Goal: Task Accomplishment & Management: Use online tool/utility

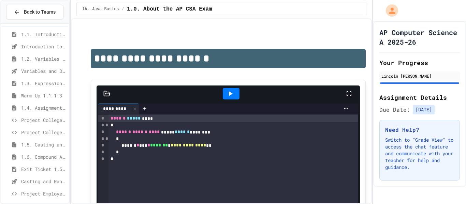
scroll to position [25, 0]
click at [37, 182] on span "Casting and Ranges of variables - Quiz" at bounding box center [43, 180] width 45 height 7
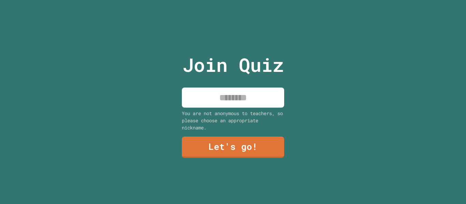
click at [251, 90] on input at bounding box center [233, 98] width 102 height 20
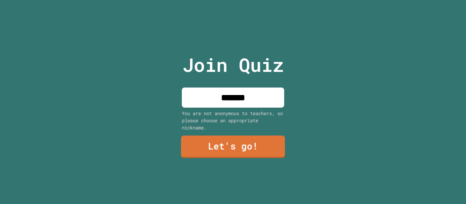
type input "*******"
click at [229, 141] on link "Let's go!" at bounding box center [233, 147] width 104 height 23
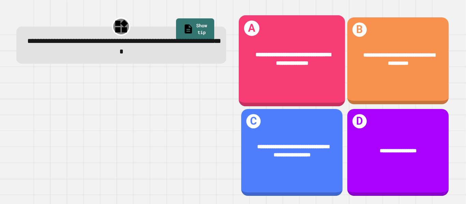
click at [267, 74] on div "**********" at bounding box center [291, 59] width 106 height 40
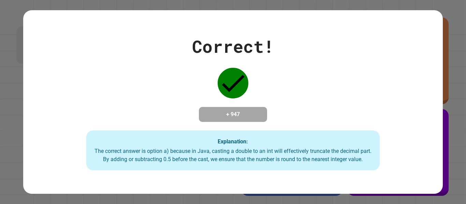
click at [267, 74] on div "Correct! + 947 Explanation: The correct answer is option a) because in Java, ca…" at bounding box center [232, 102] width 419 height 137
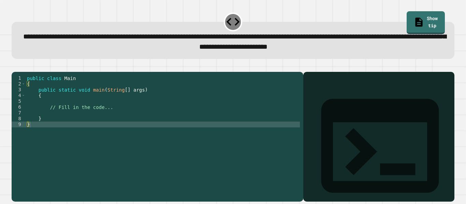
click at [122, 113] on div "public class Main { public static void main ( String [ ] args ) { // Fill in th…" at bounding box center [163, 133] width 274 height 116
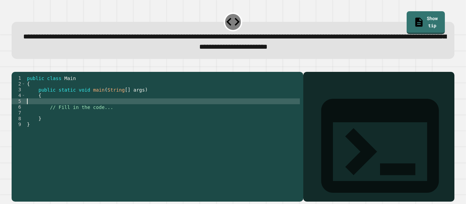
click at [120, 117] on div "public class Main { public static void main ( String [ ] args ) { // Fill in th…" at bounding box center [163, 133] width 274 height 116
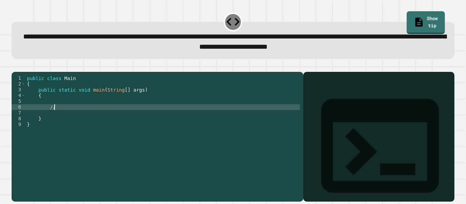
type textarea "*"
type textarea "**********"
click at [53, 114] on div "public class Main { public static void main ( String [ ] args ) { System . out …" at bounding box center [163, 133] width 274 height 116
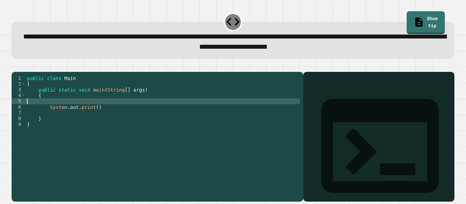
click at [53, 114] on div "public class Main { public static void main ( String [ ] args ) { System . out …" at bounding box center [163, 133] width 274 height 116
type textarea "*"
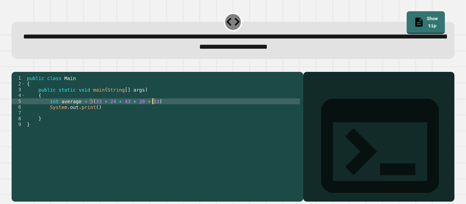
click at [159, 110] on div "public class Main { public static void main ( String [ ] args ) { int average =…" at bounding box center [163, 133] width 274 height 116
click at [97, 118] on div "public class Main { public static void main ( String [ ] args ) { int average =…" at bounding box center [163, 133] width 274 height 116
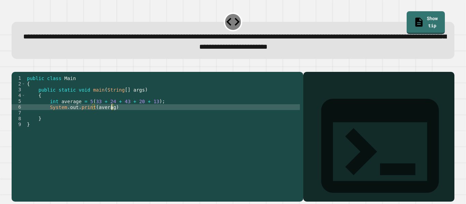
type textarea "**********"
click at [121, 120] on div "public class Main { public static void main ( String [ ] args ) { int average =…" at bounding box center [163, 133] width 274 height 116
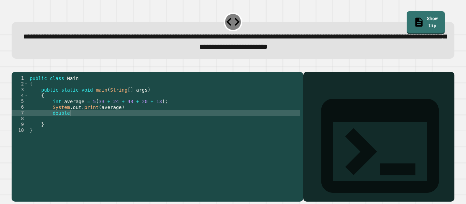
scroll to position [0, 5]
type textarea "*"
click at [91, 112] on div "public class Main { public static void main ( String [ ] args ) { int average =…" at bounding box center [164, 133] width 272 height 116
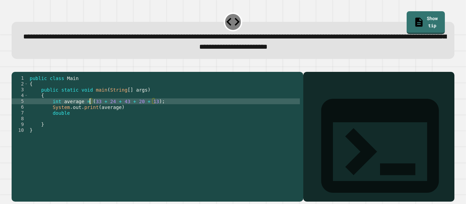
click at [92, 113] on div "public class Main { public static void main ( String [ ] args ) { int average =…" at bounding box center [164, 133] width 272 height 116
click at [152, 110] on div "public class Main { public static void main ( String [ ] args ) { int average =…" at bounding box center [164, 133] width 272 height 116
type textarea "**********"
click at [158, 114] on div "public class Main { public static void main ( String [ ] args ) { int average =…" at bounding box center [164, 133] width 272 height 116
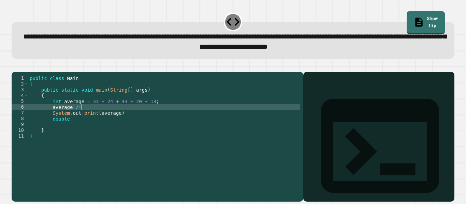
scroll to position [0, 6]
click at [90, 130] on div "public class Main { public static void main ( String [ ] args ) { int average =…" at bounding box center [164, 133] width 272 height 116
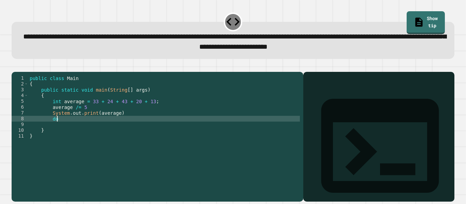
type textarea "*"
type textarea "**********"
click at [89, 135] on div "public class Main { public static void main ( String [ ] args ) { int average =…" at bounding box center [164, 133] width 272 height 116
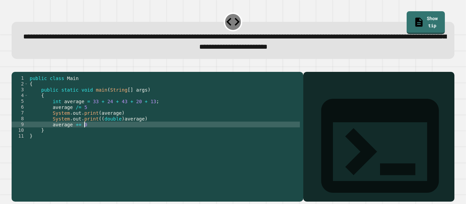
scroll to position [0, 6]
type textarea "**********"
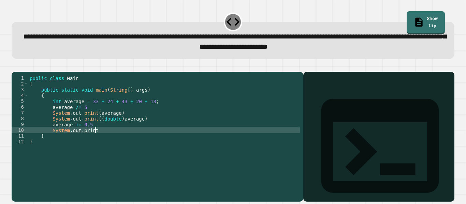
scroll to position [0, 8]
click at [95, 122] on div "public class Main { public static void main ( String [ ] args ) { int average =…" at bounding box center [164, 133] width 272 height 116
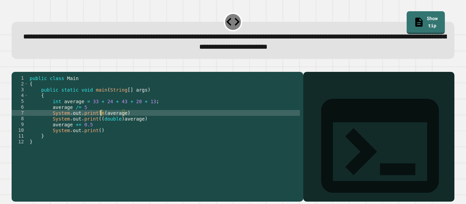
scroll to position [0, 9]
click at [96, 128] on div "public class Main { public static void main ( String [ ] args ) { int average =…" at bounding box center [164, 133] width 272 height 116
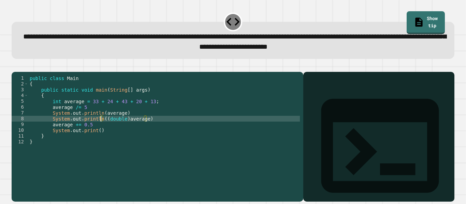
click at [97, 141] on div "public class Main { public static void main ( String [ ] args ) { int average =…" at bounding box center [164, 133] width 272 height 116
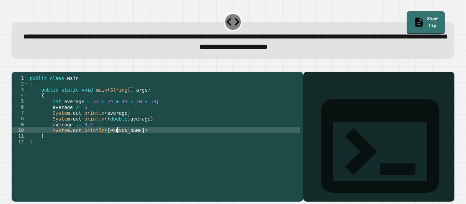
scroll to position [0, 12]
click at [54, 134] on div "public class Main { public static void main ( String [ ] args ) { int average =…" at bounding box center [164, 133] width 272 height 116
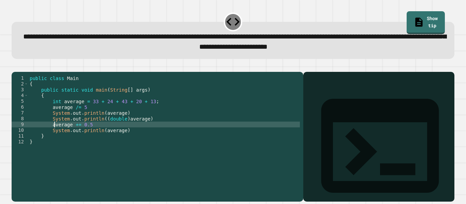
scroll to position [0, 7]
click at [52, 134] on div "public class Main { public static void main ( String [ ] args ) { int average =…" at bounding box center [164, 133] width 272 height 116
click at [15, 67] on icon "button" at bounding box center [15, 67] width 0 height 0
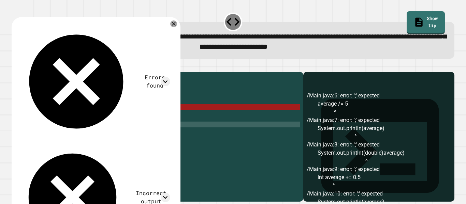
click at [92, 117] on div "public class Main { public static void main ( String [ ] args ) { int average =…" at bounding box center [164, 133] width 272 height 116
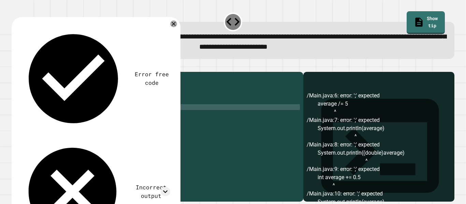
scroll to position [0, 7]
click at [132, 123] on div "public class Main { public static void main ( String [ ] args ) { int average =…" at bounding box center [164, 133] width 272 height 116
click at [151, 130] on div "public class Main { public static void main ( String [ ] args ) { int average =…" at bounding box center [164, 133] width 272 height 116
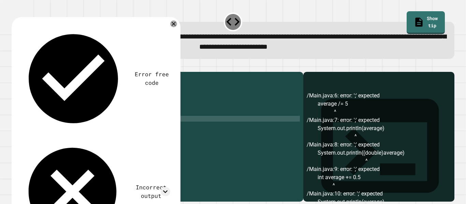
scroll to position [0, 15]
click at [130, 137] on div "public class Main { public static void main ( String [ ] args ) { int average =…" at bounding box center [164, 133] width 272 height 116
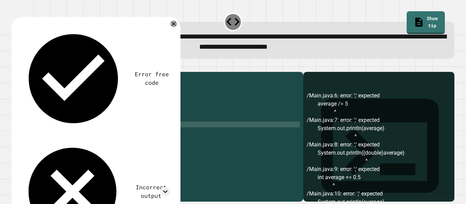
click at [131, 142] on div "public class Main { public static void main ( String [ ] args ) { int average =…" at bounding box center [164, 133] width 272 height 116
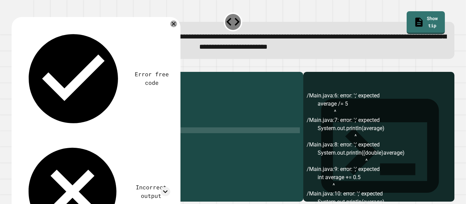
click at [13, 70] on div at bounding box center [233, 68] width 443 height 8
click at [14, 70] on div at bounding box center [233, 68] width 443 height 8
click at [15, 67] on icon "button" at bounding box center [15, 67] width 0 height 0
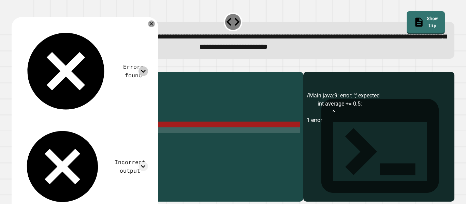
click at [145, 67] on icon at bounding box center [143, 71] width 9 height 9
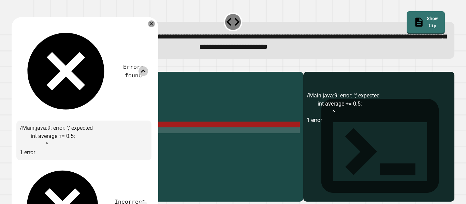
click at [145, 67] on icon at bounding box center [143, 71] width 9 height 9
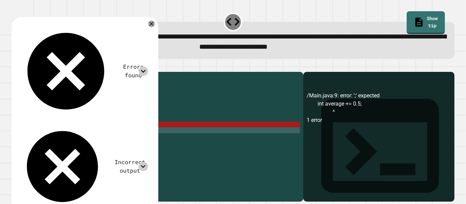
click at [148, 162] on icon at bounding box center [143, 166] width 9 height 9
click at [64, 134] on div "public class Main { public static void main ( String [ ] args ) { int average =…" at bounding box center [164, 133] width 272 height 116
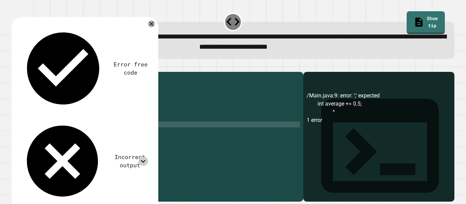
scroll to position [0, 8]
click at [103, 141] on div "public class Main { public static void main ( String [ ] args ) { int average =…" at bounding box center [164, 133] width 272 height 116
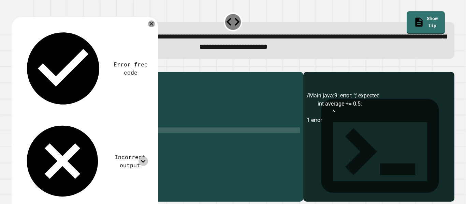
scroll to position [0, 11]
click at [15, 67] on icon "button" at bounding box center [15, 67] width 0 height 0
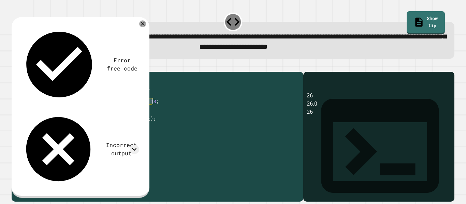
drag, startPoint x: 52, startPoint y: 112, endPoint x: 155, endPoint y: 114, distance: 103.4
click at [155, 114] on div "public class Main { public static void main ( String [ ] args ) { int average =…" at bounding box center [164, 133] width 272 height 116
click at [91, 117] on div "public class Main { public static void main ( String [ ] args ) { int average =…" at bounding box center [164, 133] width 272 height 116
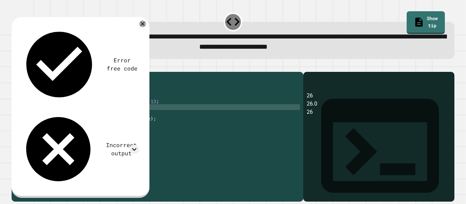
type textarea "**********"
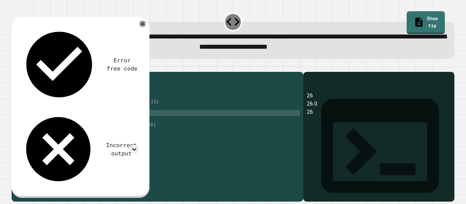
paste textarea "**********"
click at [54, 124] on div "public class Main { public static void main ( String [ ] args ) { int average =…" at bounding box center [164, 133] width 272 height 116
click at [15, 67] on icon "button" at bounding box center [15, 67] width 0 height 0
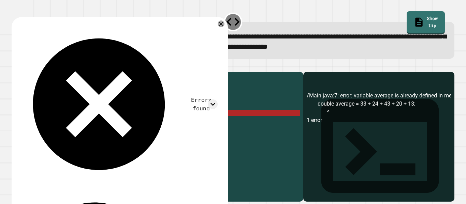
click at [73, 124] on div "public class Main { public static void main ( String [ ] args ) { int average =…" at bounding box center [164, 133] width 272 height 116
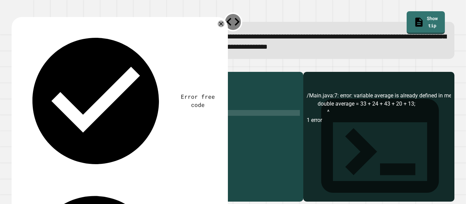
click at [128, 136] on div "public class Main { public static void main ( String [ ] args ) { int average =…" at bounding box center [164, 133] width 272 height 116
click at [15, 67] on button "button" at bounding box center [15, 67] width 0 height 0
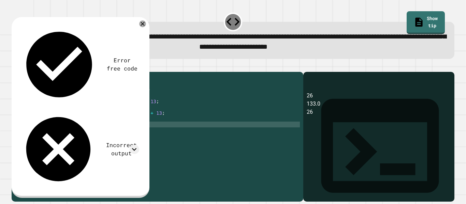
click at [159, 125] on div "public class Main { public static void main ( String [ ] args ) { int average =…" at bounding box center [164, 133] width 272 height 116
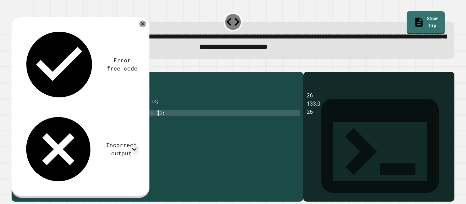
type textarea "**********"
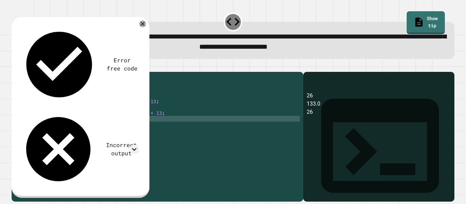
scroll to position [0, 6]
click at [15, 67] on icon "button" at bounding box center [15, 67] width 0 height 0
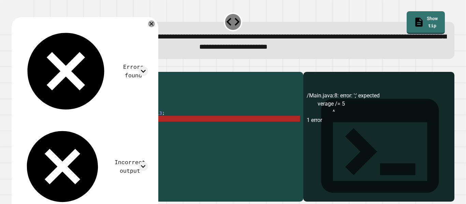
click at [89, 127] on div "public class Main { public static void main ( String [ ] args ) { int average =…" at bounding box center [164, 133] width 272 height 116
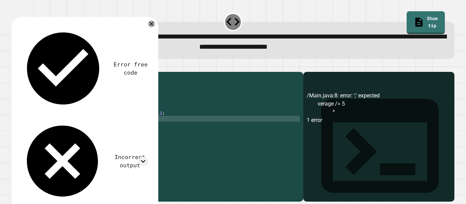
scroll to position [0, 6]
click at [21, 71] on icon "button" at bounding box center [20, 70] width 4 height 5
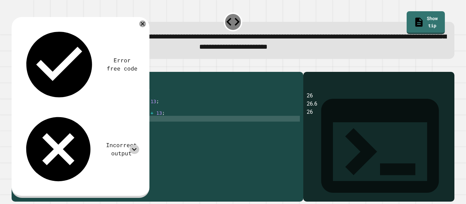
click at [133, 145] on icon at bounding box center [134, 149] width 9 height 9
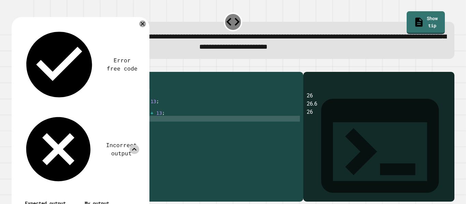
click at [162, 70] on div at bounding box center [233, 68] width 443 height 8
click at [142, 25] on icon at bounding box center [143, 24] width 8 height 8
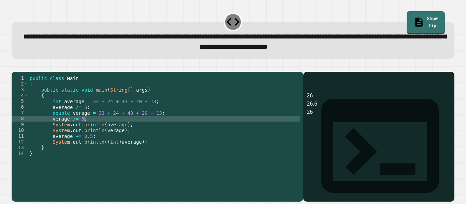
click at [54, 146] on div "public class Main { public static void main ( String [ ] args ) { int average =…" at bounding box center [164, 133] width 272 height 116
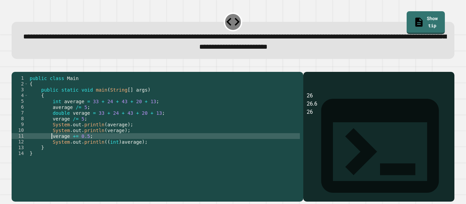
click at [119, 153] on div "public class Main { public static void main ( String [ ] args ) { int average =…" at bounding box center [164, 133] width 272 height 116
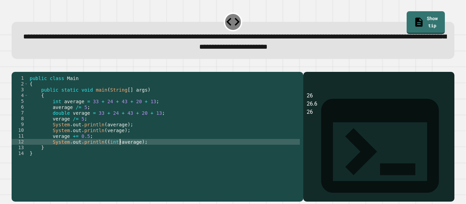
type textarea "**********"
click at [15, 67] on button "button" at bounding box center [15, 67] width 0 height 0
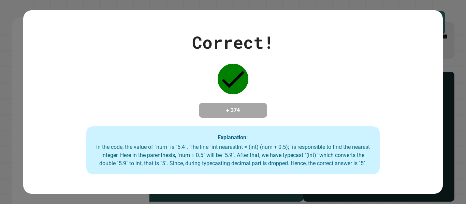
click at [0, 174] on div "Correct! + 374 Explanation: In the code, the value of `num` is `5.4`. The line …" at bounding box center [233, 102] width 466 height 204
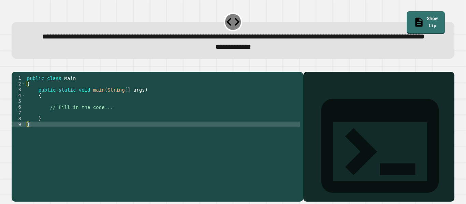
click at [110, 129] on div "public class Main { public static void main ( String [ ] args ) { // Fill in th…" at bounding box center [163, 130] width 274 height 110
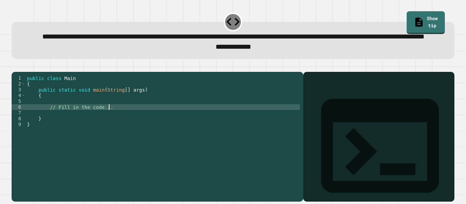
click at [110, 129] on div "public class Main { public static void main ( String [ ] args ) { // Fill in th…" at bounding box center [163, 130] width 274 height 110
type textarea "*"
type textarea "**********"
click at [78, 122] on div "public class Main { public static void main ( String [ ] args ) { System . out …" at bounding box center [163, 130] width 274 height 110
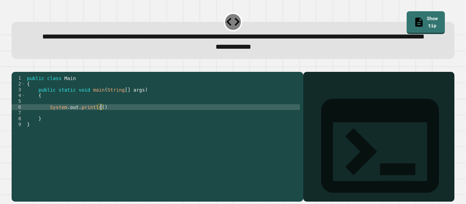
scroll to position [0, 0]
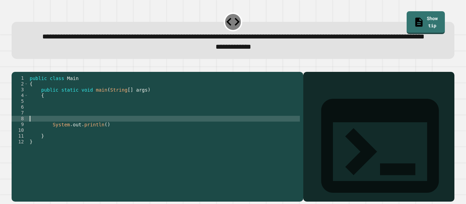
click at [66, 131] on div "public class Main { public static void main ( String [ ] args ) { System . out …" at bounding box center [164, 130] width 272 height 110
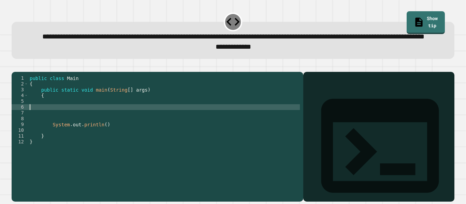
click at [61, 137] on div "public class Main { public static void main ( String [ ] args ) { System . out …" at bounding box center [164, 130] width 272 height 110
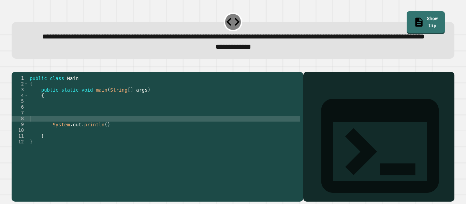
click at [60, 124] on div "public class Main { public static void main ( String [ ] args ) { System . out …" at bounding box center [164, 130] width 272 height 110
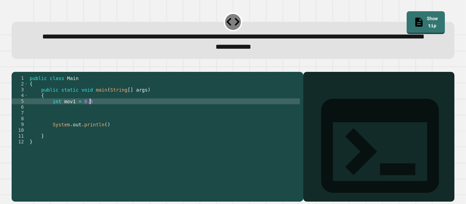
scroll to position [0, 8]
type textarea "**********"
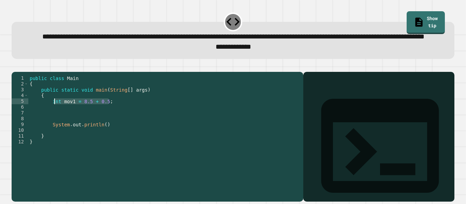
drag, startPoint x: 110, startPoint y: 123, endPoint x: 52, endPoint y: 123, distance: 58.0
click at [52, 123] on div "public class Main { public static void main ( String [ ] args ) { int mov1 = 8.…" at bounding box center [164, 130] width 272 height 110
click at [57, 127] on div "public class Main { public static void main ( String [ ] args ) { int mov1 = 8.…" at bounding box center [164, 130] width 272 height 110
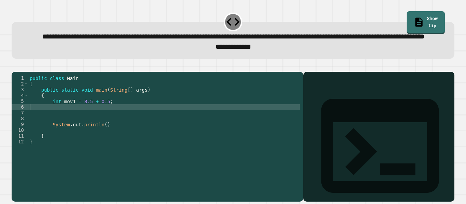
scroll to position [0, 0]
click at [243, 124] on div "public class Main { public static void main ( String [ ] args ) { int mov1 = 8.…" at bounding box center [164, 130] width 272 height 110
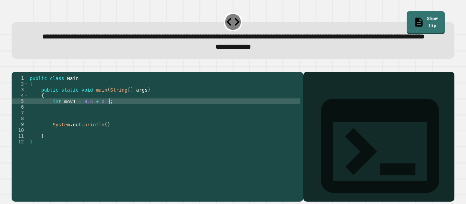
click at [118, 131] on div "public class Main { public static void main ( String [ ] args ) { int mov1 = 8.…" at bounding box center [164, 130] width 272 height 110
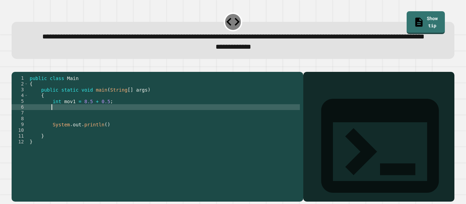
paste textarea "**********"
click at [73, 129] on div "public class Main { public static void main ( String [ ] args ) { int mov1 = 8.…" at bounding box center [164, 130] width 272 height 110
click at [88, 129] on div "public class Main { public static void main ( String [ ] args ) { int mov1 = 8.…" at bounding box center [164, 130] width 272 height 110
click at [90, 128] on div "public class Main { public static void main ( String [ ] args ) { int mov1 = 8.…" at bounding box center [164, 130] width 272 height 110
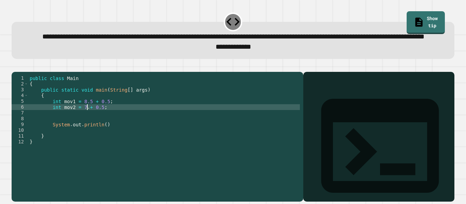
type textarea "**********"
click at [89, 134] on div "public class Main { public static void main ( String [ ] args ) { int mov1 = 8.…" at bounding box center [164, 130] width 272 height 110
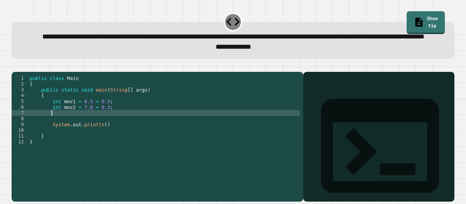
paste textarea "**********"
click at [74, 134] on div "public class Main { public static void main ( String [ ] args ) { int mov1 = 8.…" at bounding box center [164, 130] width 272 height 110
click at [90, 135] on div "public class Main { public static void main ( String [ ] args ) { int mov1 = 8.…" at bounding box center [164, 130] width 272 height 110
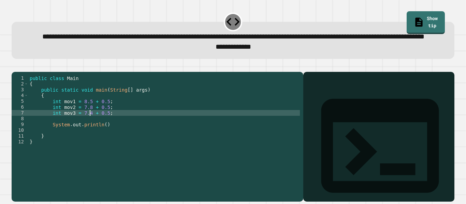
click at [102, 148] on div "public class Main { public static void main ( String [ ] args ) { int mov1 = 8.…" at bounding box center [164, 130] width 272 height 110
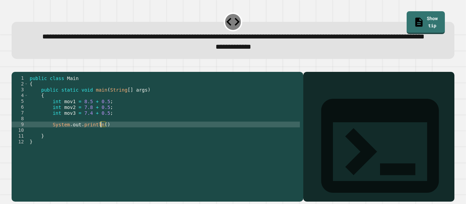
click at [102, 145] on div "public class Main { public static void main ( String [ ] args ) { int mov1 = 8.…" at bounding box center [164, 130] width 272 height 110
click at [104, 146] on div "public class Main { public static void main ( String [ ] args ) { int mov1 = 8.…" at bounding box center [164, 130] width 272 height 110
type textarea "**********"
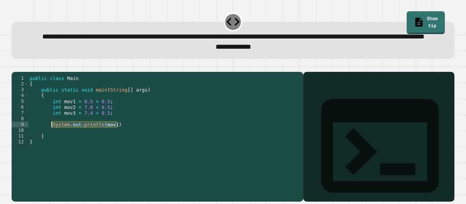
drag, startPoint x: 117, startPoint y: 148, endPoint x: 52, endPoint y: 146, distance: 64.8
click at [52, 146] on div "public class Main { public static void main ( String [ ] args ) { int mov1 = 8.…" at bounding box center [164, 130] width 272 height 110
click at [56, 150] on div "public class Main { public static void main ( String [ ] args ) { int mov1 = 8.…" at bounding box center [164, 130] width 272 height 110
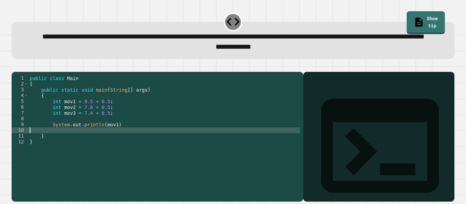
click at [232, 128] on div "public class Main { public static void main ( String [ ] args ) { int mov1 = 8.…" at bounding box center [164, 130] width 272 height 110
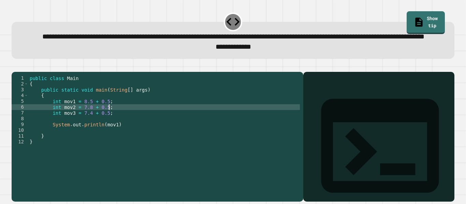
click at [78, 153] on div "public class Main { public static void main ( String [ ] args ) { int mov1 = 8.…" at bounding box center [164, 130] width 272 height 110
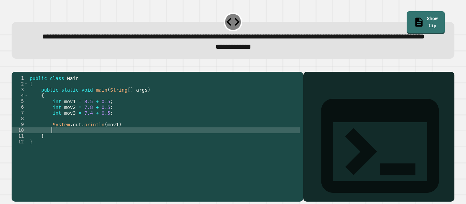
paste textarea "**********"
type textarea "**********"
click at [118, 152] on div "public class Main { public static void main ( String [ ] args ) { int mov1 = 8.…" at bounding box center [164, 130] width 272 height 110
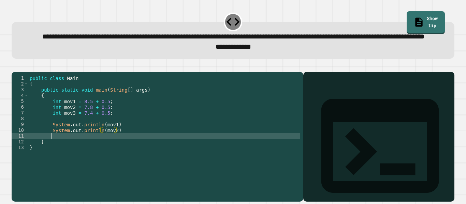
scroll to position [0, 2]
paste textarea "**********"
click at [15, 67] on icon "button" at bounding box center [15, 67] width 0 height 0
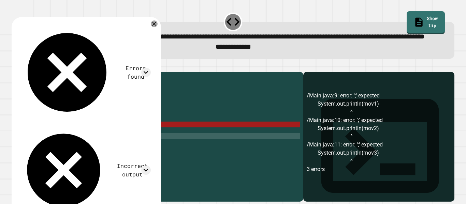
click at [125, 141] on div "public class Main { public static void main ( String [ ] args ) { int mov1 = 8.…" at bounding box center [164, 130] width 272 height 110
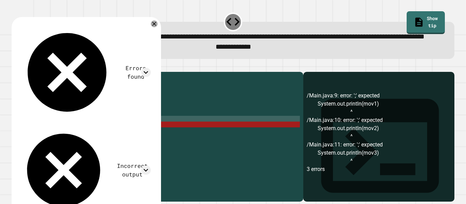
click at [126, 147] on div "public class Main { public static void main ( String [ ] args ) { int mov1 = 8.…" at bounding box center [164, 130] width 272 height 110
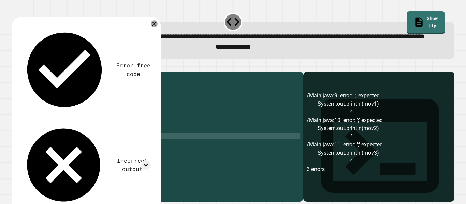
scroll to position [0, 11]
click at [15, 67] on icon "button" at bounding box center [15, 67] width 0 height 0
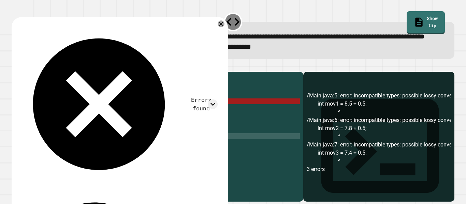
click at [218, 56] on div "Errors found /Main.java:5: error: incompatible types: possible lossy conversion…" at bounding box center [118, 183] width 205 height 322
click at [222, 26] on icon at bounding box center [221, 23] width 5 height 5
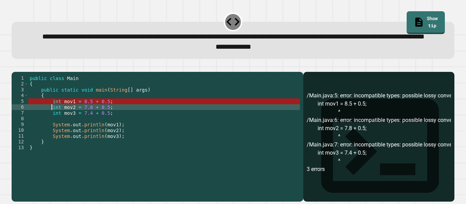
scroll to position [0, 10]
drag, startPoint x: 52, startPoint y: 129, endPoint x: 109, endPoint y: 134, distance: 57.9
click at [109, 134] on div "public class Main { public static void main ( String [ ] args ) { int mov1 = 8.…" at bounding box center [164, 130] width 272 height 110
type textarea "**********"
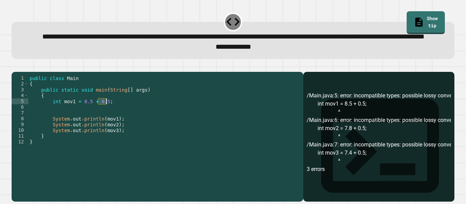
drag, startPoint x: 98, startPoint y: 123, endPoint x: 107, endPoint y: 122, distance: 9.6
click at [107, 122] on div "public class Main { public static void main ( String [ ] args ) { int mov1 = 8.…" at bounding box center [164, 130] width 272 height 110
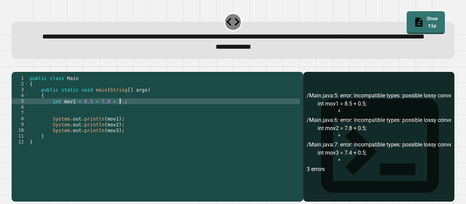
scroll to position [0, 12]
click at [108, 128] on div "public class Main { public static void main ( String [ ] args ) { int mov1 = 8.…" at bounding box center [164, 130] width 272 height 110
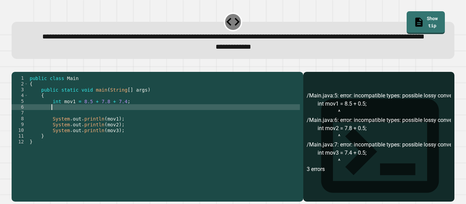
scroll to position [0, 2]
click at [54, 124] on div "public class Main { public static void main ( String [ ] args ) { int mov1 = 8.…" at bounding box center [164, 130] width 272 height 110
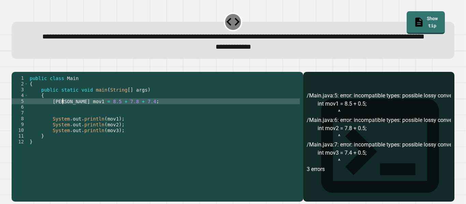
type textarea "**********"
click at [55, 128] on div "public class Main { public static void main ( String [ ] args ) { double mov1 =…" at bounding box center [164, 130] width 272 height 110
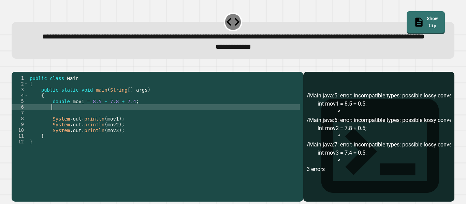
scroll to position [0, 2]
type textarea "*********"
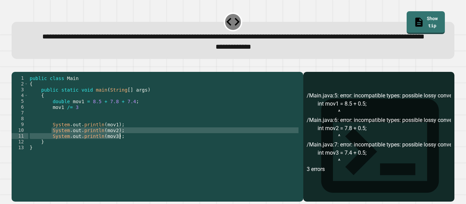
drag, startPoint x: 52, startPoint y: 150, endPoint x: 126, endPoint y: 160, distance: 75.0
click at [126, 160] on div "public class Main { public static void main ( String [ ] args ) { double mov1 =…" at bounding box center [164, 130] width 272 height 110
type textarea "**********"
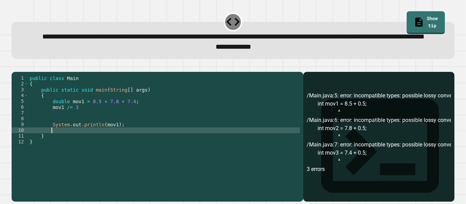
click at [80, 133] on div "public class Main { public static void main ( String [ ] args ) { double mov1 =…" at bounding box center [164, 130] width 272 height 110
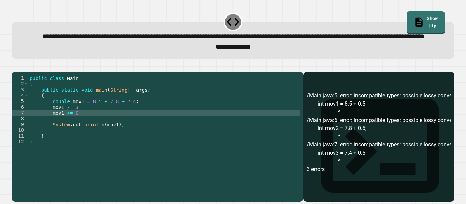
scroll to position [0, 6]
click at [104, 146] on div "public class Main { public static void main ( String [ ] args ) { double mov1 =…" at bounding box center [164, 130] width 272 height 110
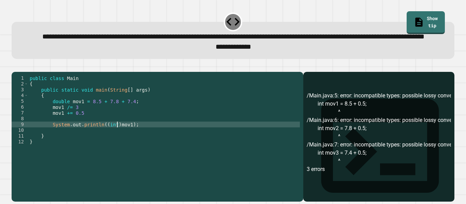
scroll to position [0, 11]
click at [15, 67] on icon "button" at bounding box center [15, 67] width 0 height 0
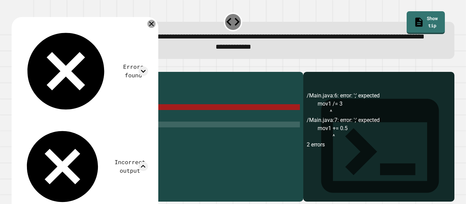
click at [155, 28] on icon at bounding box center [151, 24] width 8 height 8
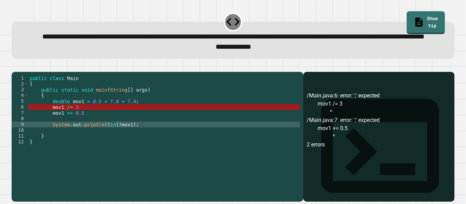
click at [87, 127] on div "public class Main { public static void main ( String [ ] args ) { double mov1 =…" at bounding box center [164, 130] width 272 height 110
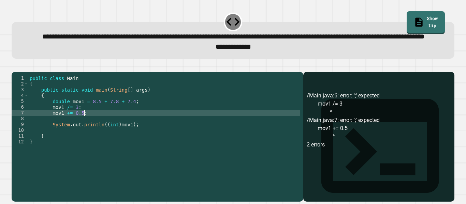
scroll to position [0, 6]
type textarea "**********"
click at [15, 67] on icon "button" at bounding box center [15, 67] width 0 height 0
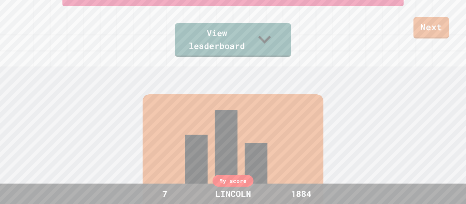
scroll to position [145, 0]
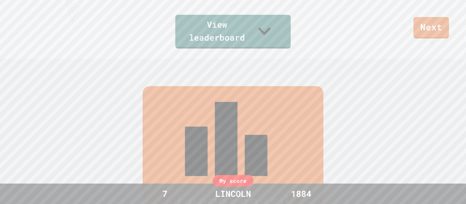
click at [175, 38] on link "View leaderboard" at bounding box center [232, 32] width 115 height 34
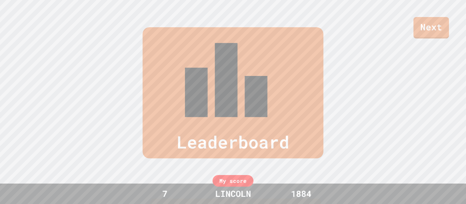
scroll to position [281, 0]
